Goal: Task Accomplishment & Management: Use online tool/utility

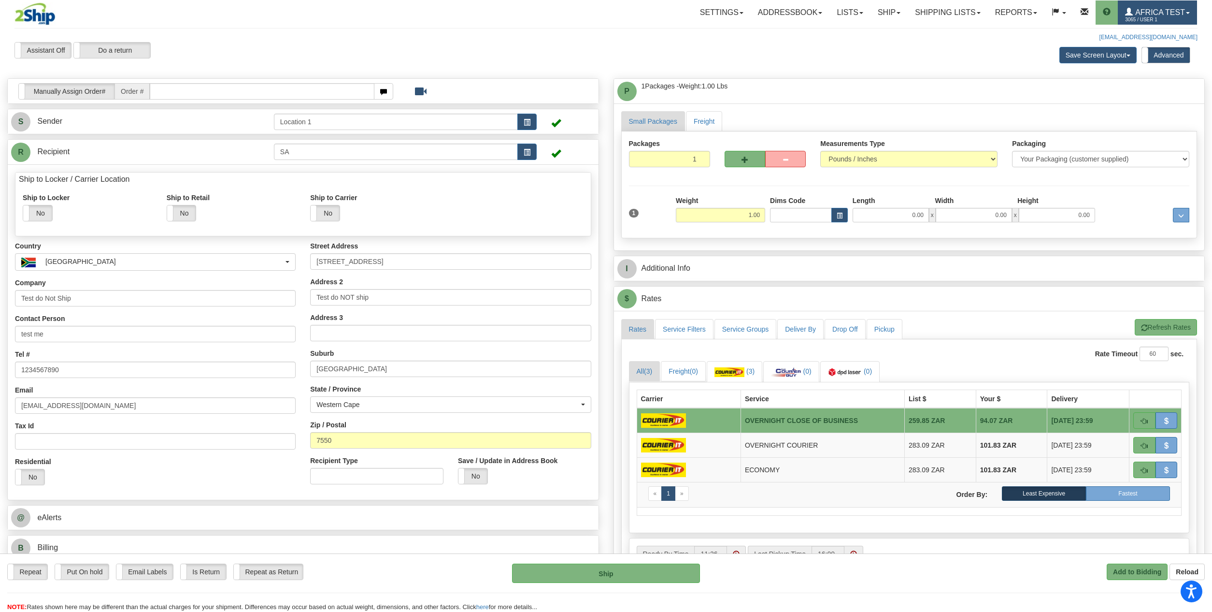
click at [1144, 10] on span "Africa Test" at bounding box center [1159, 12] width 52 height 8
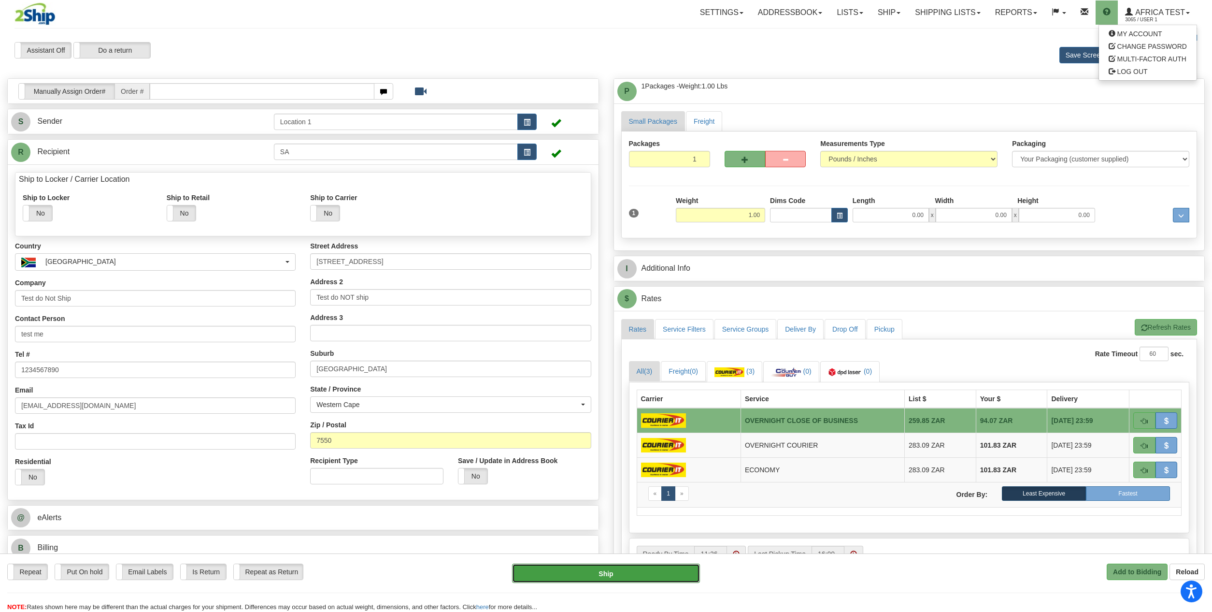
click at [660, 571] on button "Ship" at bounding box center [605, 572] width 187 height 19
type input "OCB"
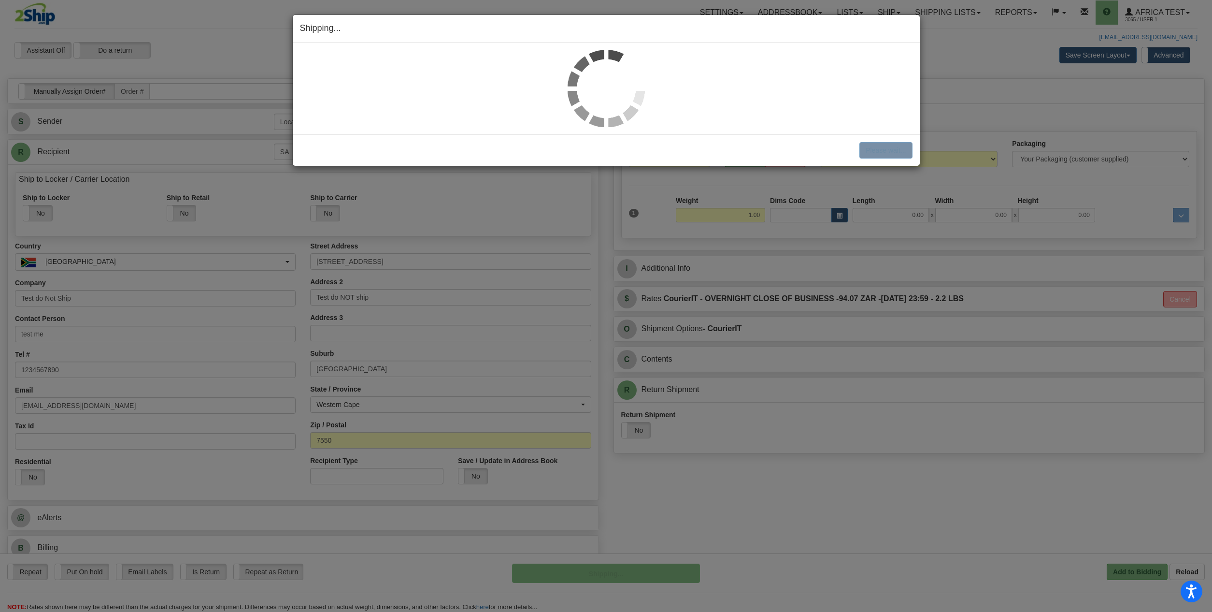
select select "1"
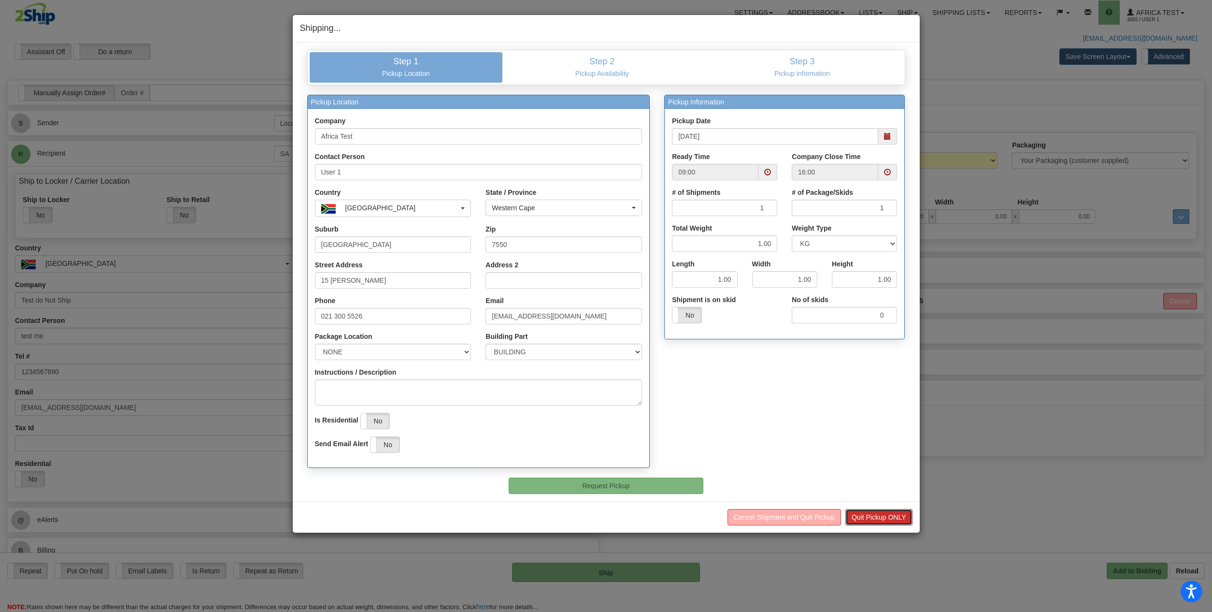
click at [901, 514] on button "Quit Pickup ONLY" at bounding box center [878, 517] width 67 height 16
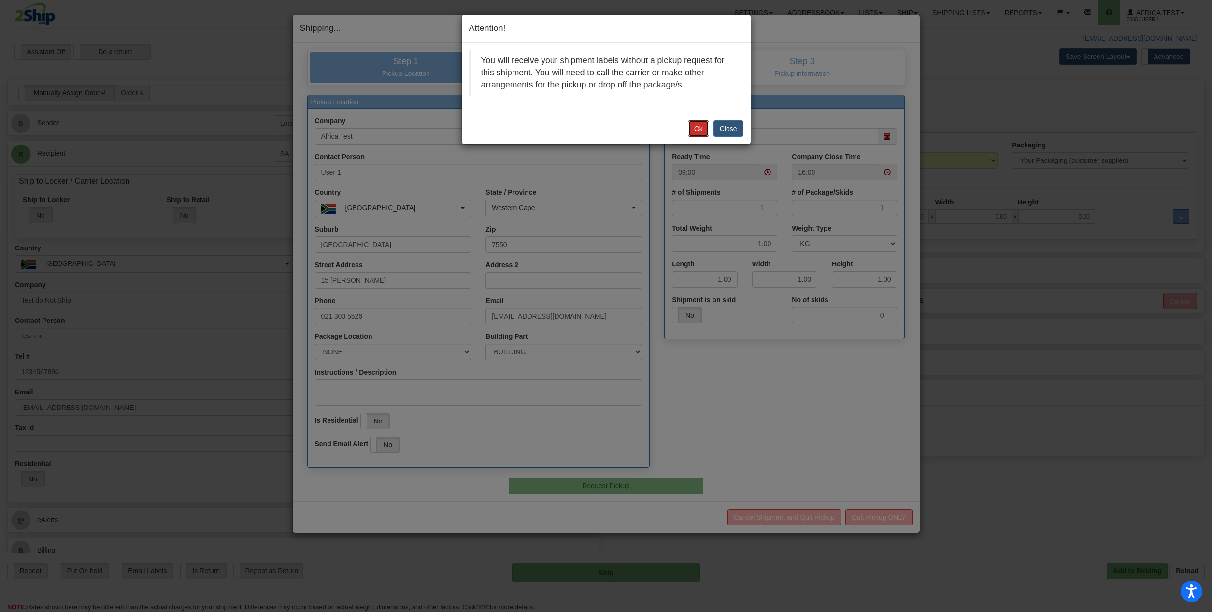
click at [692, 131] on button "Ok" at bounding box center [698, 128] width 21 height 16
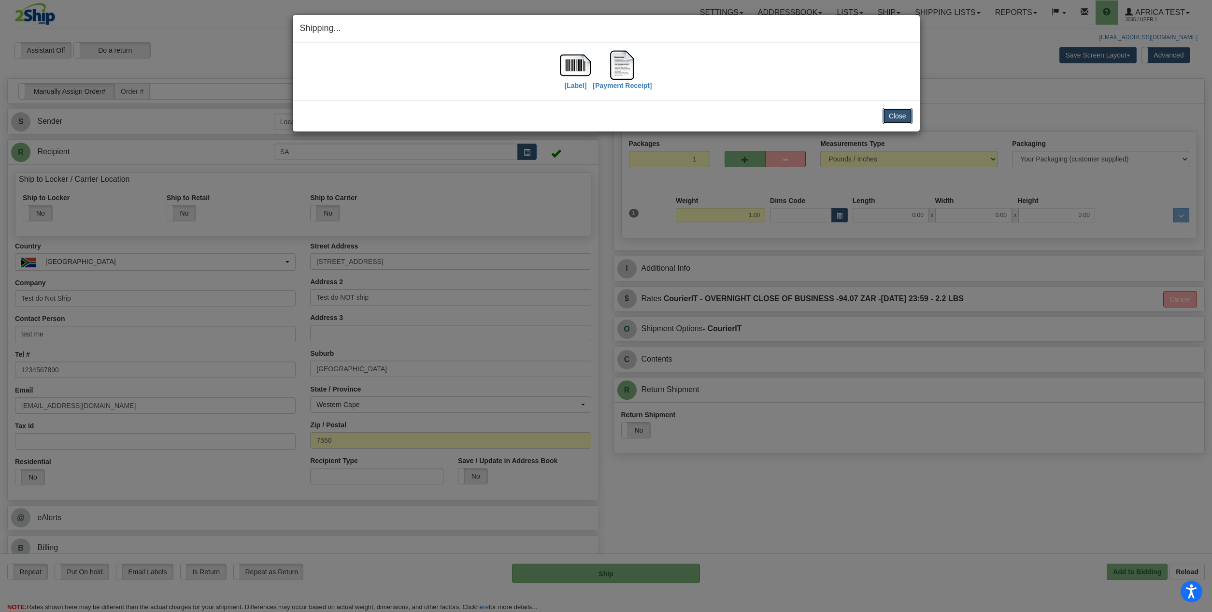
click at [888, 120] on button "Close" at bounding box center [898, 116] width 30 height 16
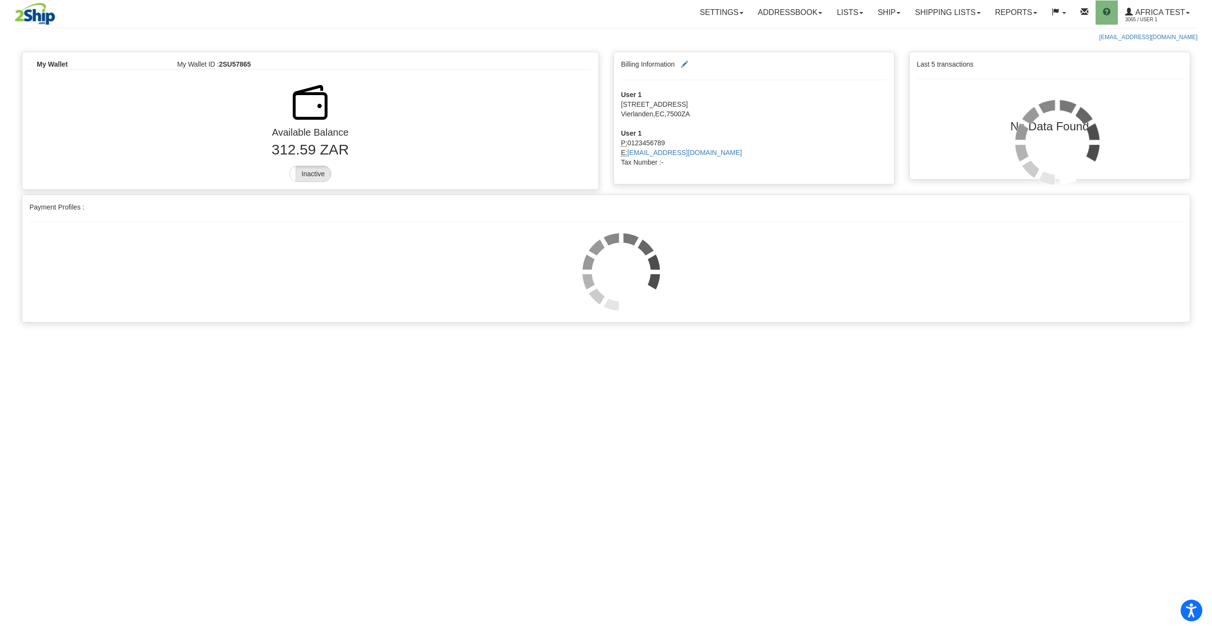
click at [307, 176] on label "Inactive" at bounding box center [310, 173] width 41 height 15
